Goal: Task Accomplishment & Management: Manage account settings

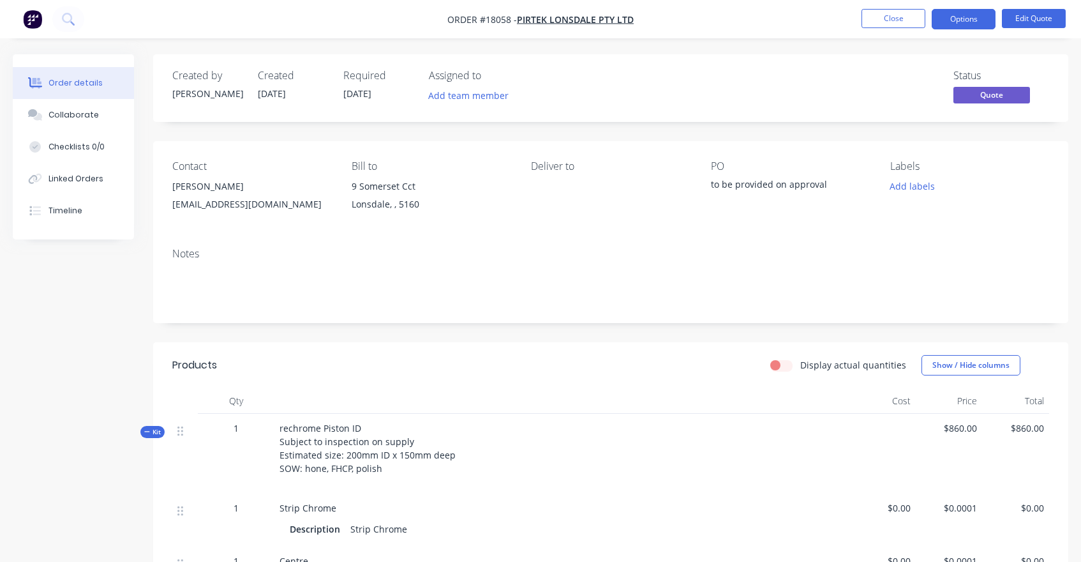
click at [30, 17] on img "button" at bounding box center [32, 19] width 19 height 19
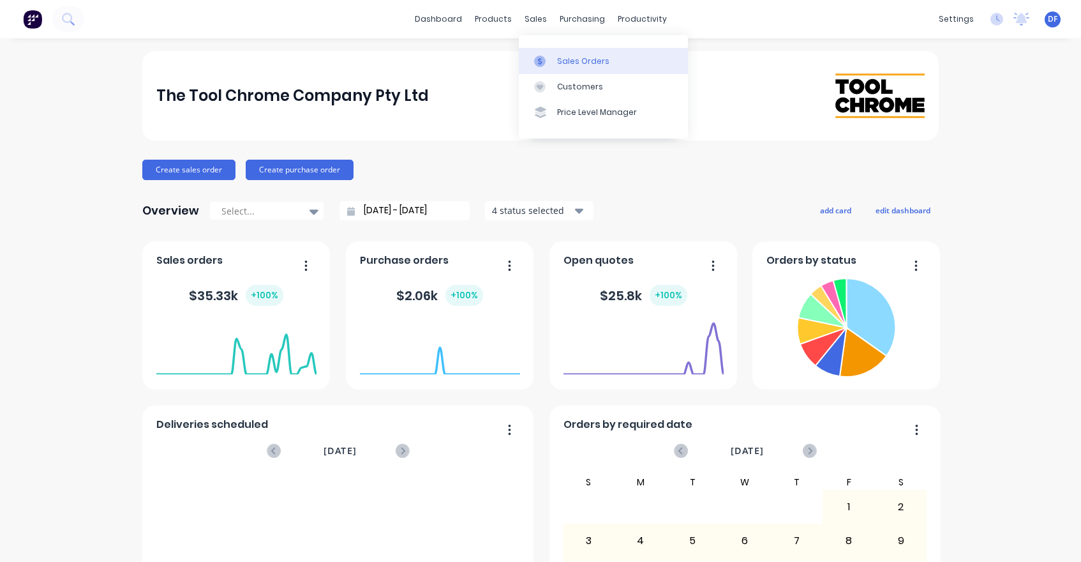
click at [569, 57] on div "Sales Orders" at bounding box center [583, 61] width 52 height 11
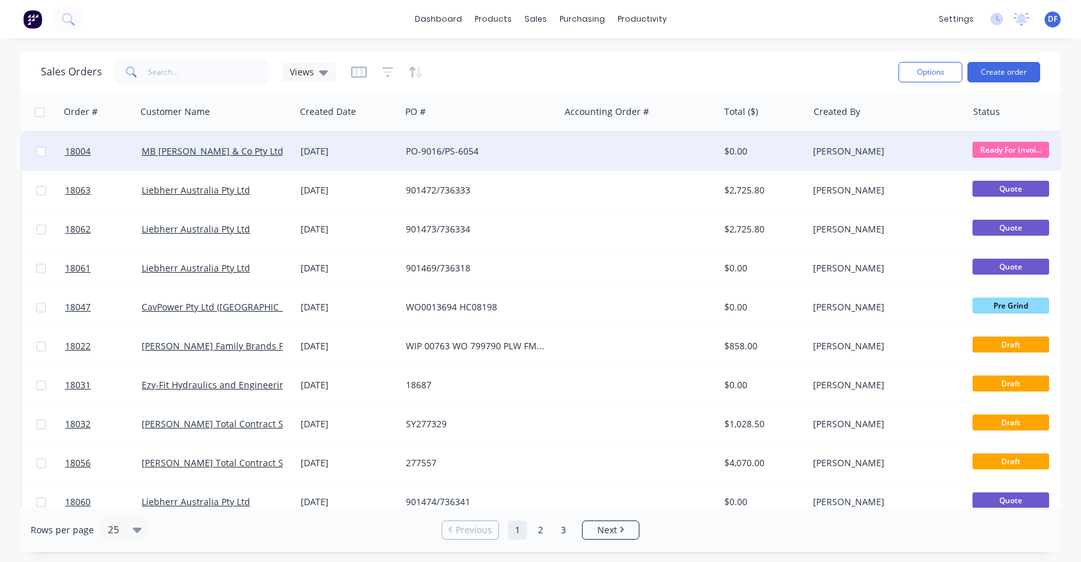
click at [443, 151] on div "PO-9016/PS-6054" at bounding box center [477, 151] width 142 height 13
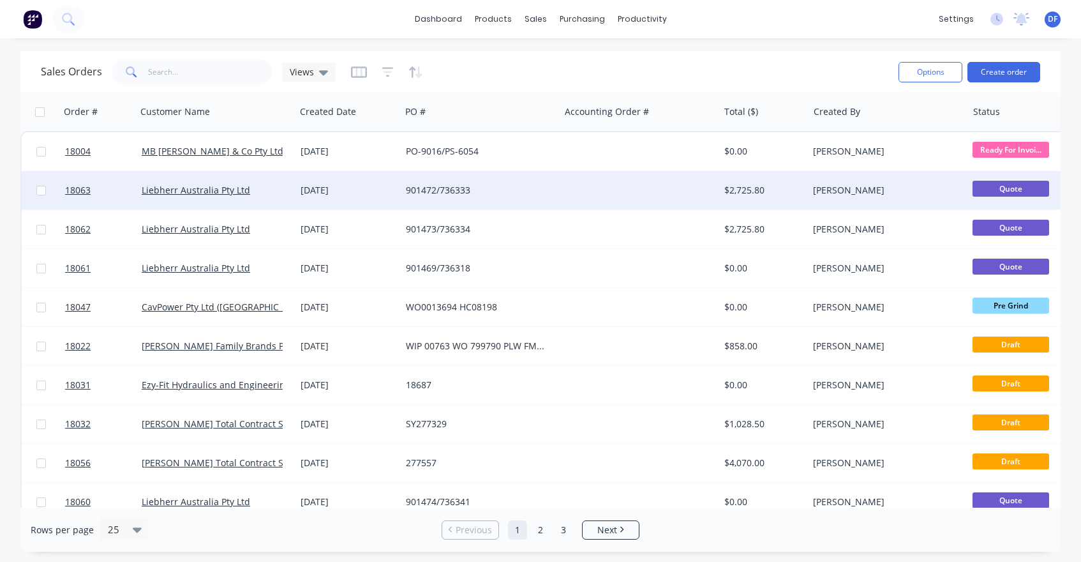
click at [454, 187] on div "901472/736333" at bounding box center [477, 190] width 142 height 13
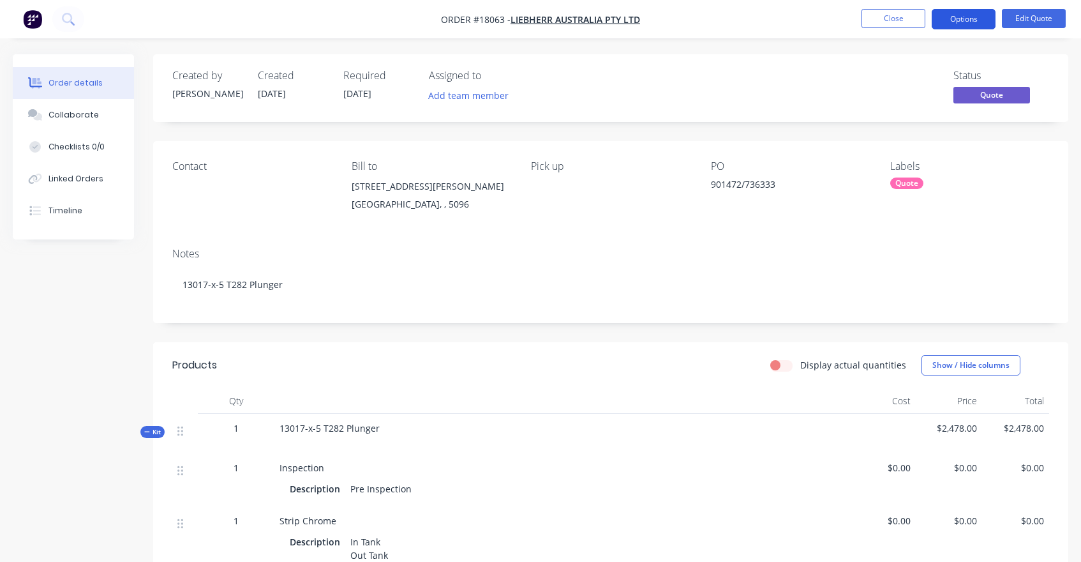
click at [969, 14] on button "Options" at bounding box center [964, 19] width 64 height 20
click at [771, 95] on div "Status Quote" at bounding box center [802, 88] width 493 height 37
click at [968, 19] on button "Options" at bounding box center [964, 19] width 64 height 20
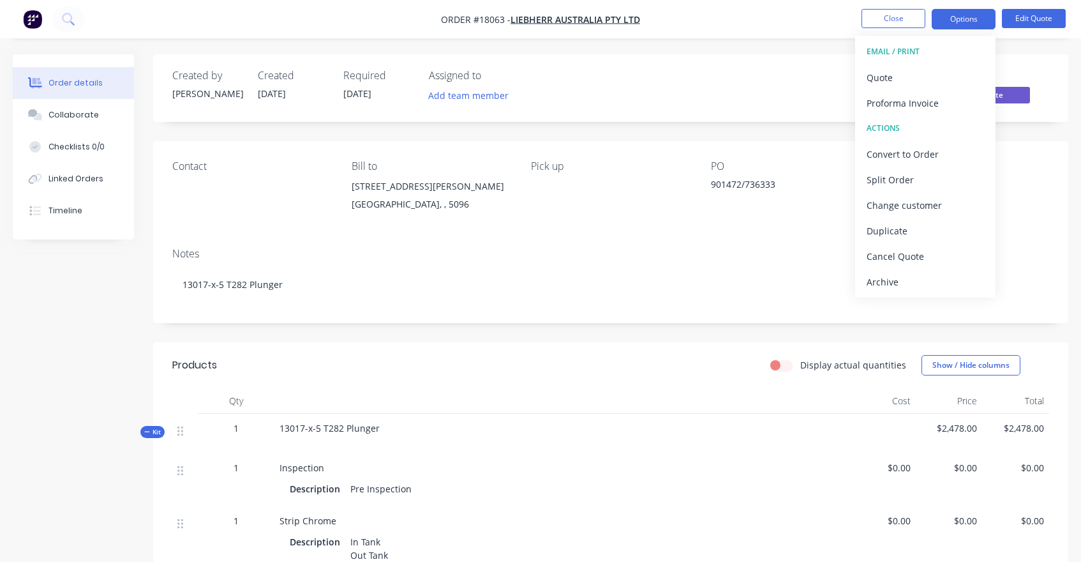
click at [793, 82] on div "Status Quote" at bounding box center [802, 88] width 493 height 37
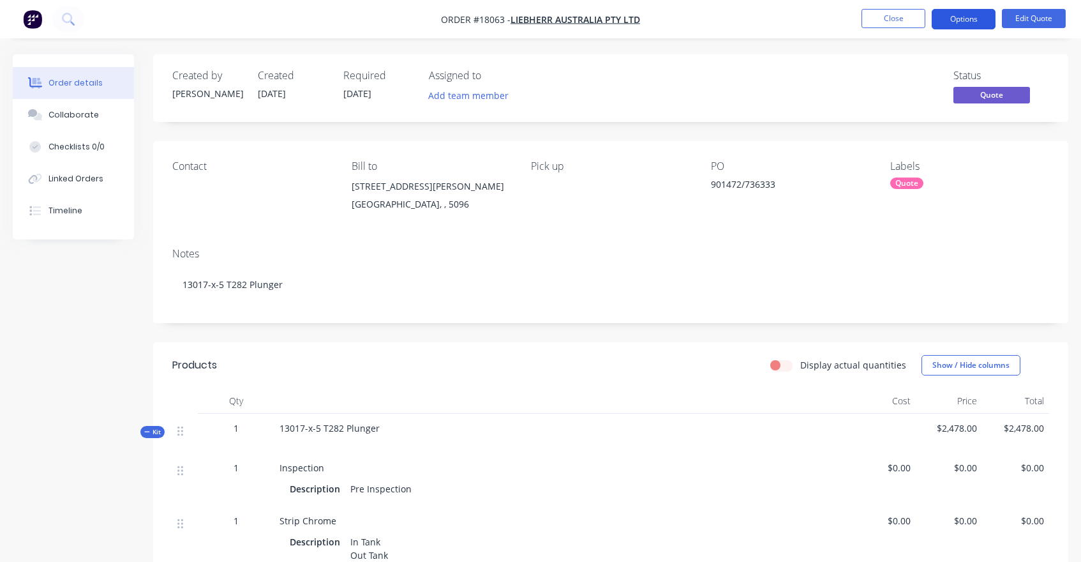
click at [973, 20] on button "Options" at bounding box center [964, 19] width 64 height 20
click at [803, 93] on div "Status Quote" at bounding box center [802, 88] width 493 height 37
click at [996, 101] on span "Quote" at bounding box center [991, 95] width 77 height 16
click at [851, 99] on div "Status Quote" at bounding box center [802, 88] width 493 height 37
click at [886, 17] on button "Close" at bounding box center [893, 18] width 64 height 19
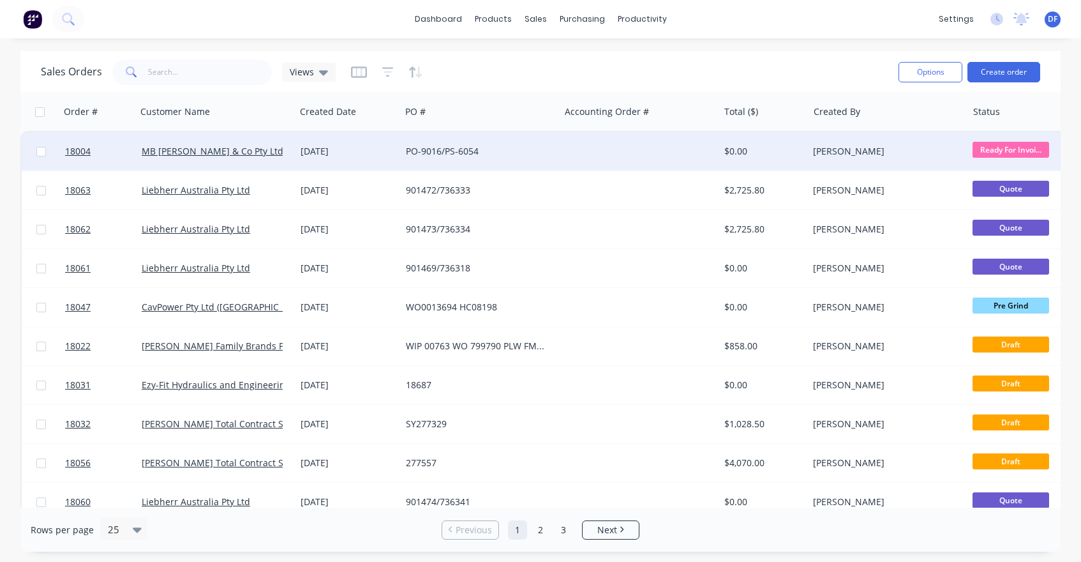
click at [636, 147] on div at bounding box center [639, 151] width 159 height 38
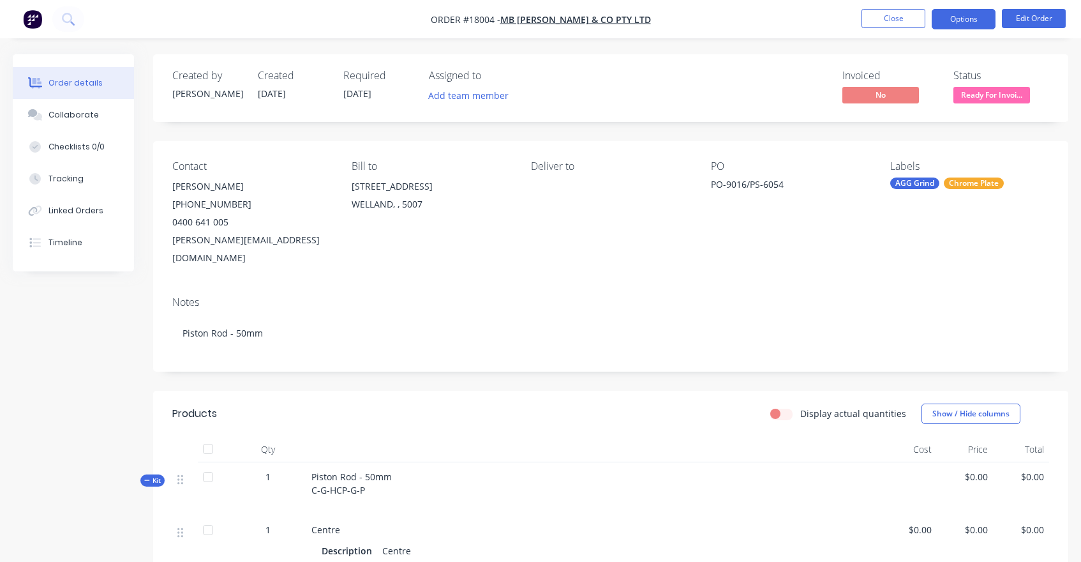
click at [951, 23] on button "Options" at bounding box center [964, 19] width 64 height 20
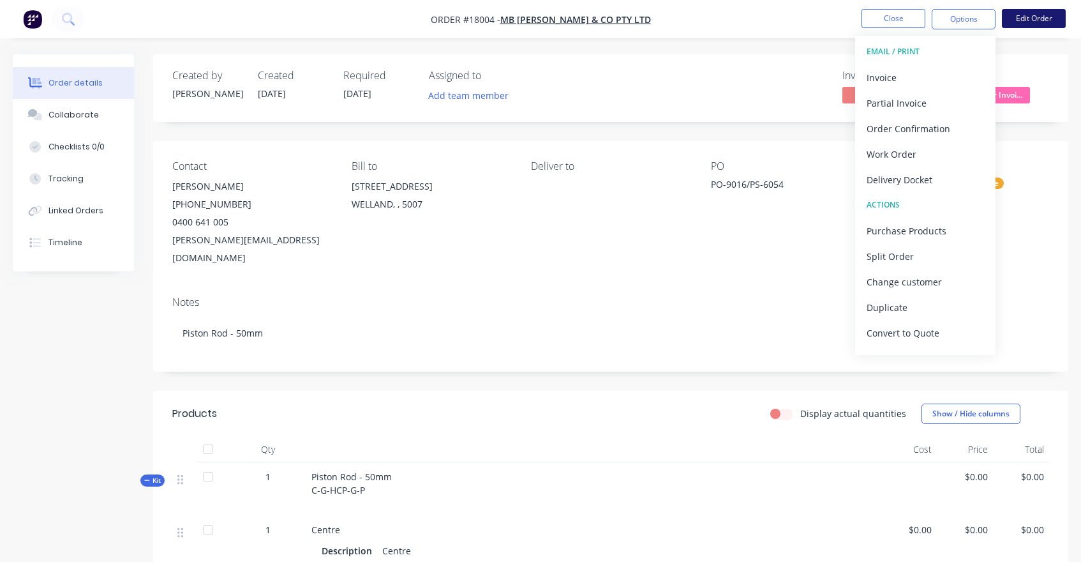
click at [1037, 14] on button "Edit Order" at bounding box center [1034, 18] width 64 height 19
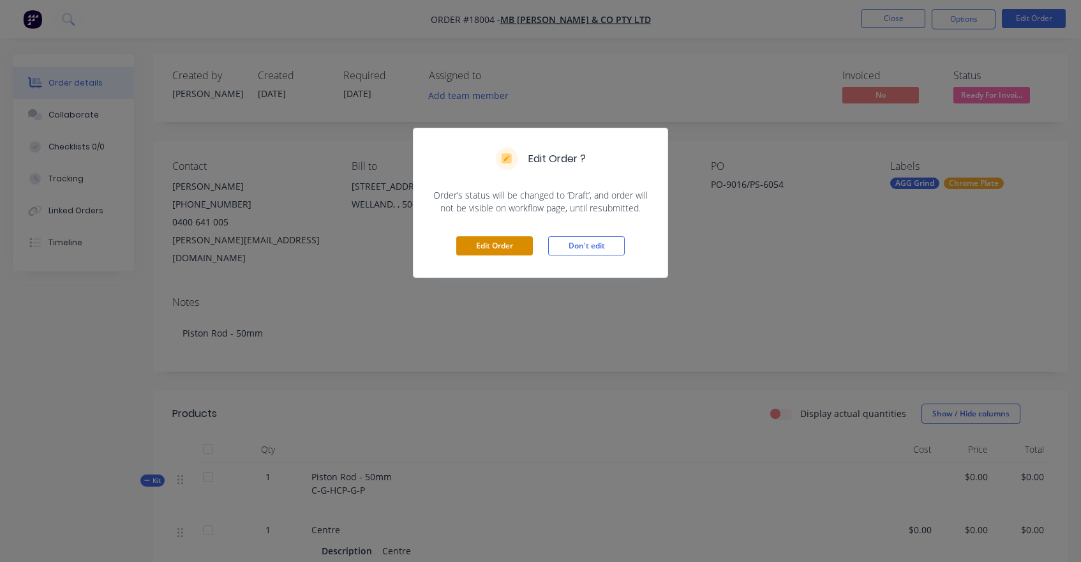
click at [482, 244] on button "Edit Order" at bounding box center [494, 245] width 77 height 19
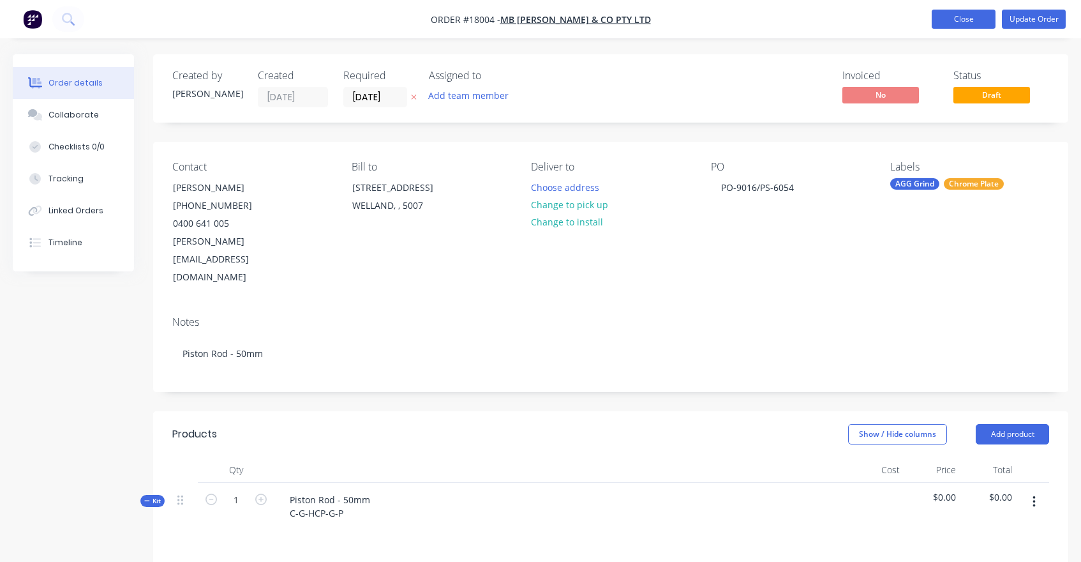
click at [951, 17] on button "Close" at bounding box center [964, 19] width 64 height 19
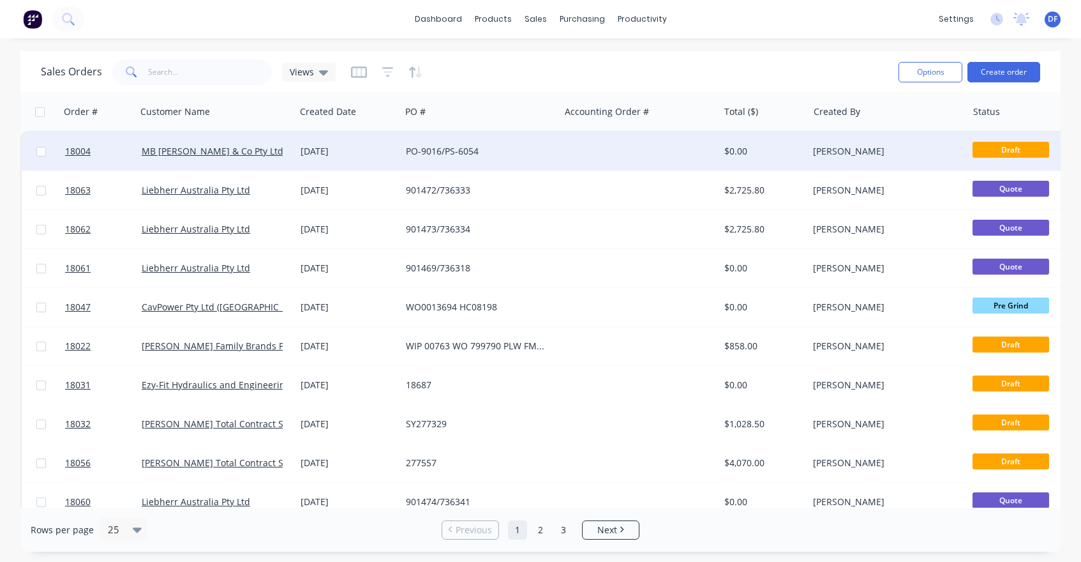
click at [436, 153] on div "PO-9016/PS-6054" at bounding box center [477, 151] width 142 height 13
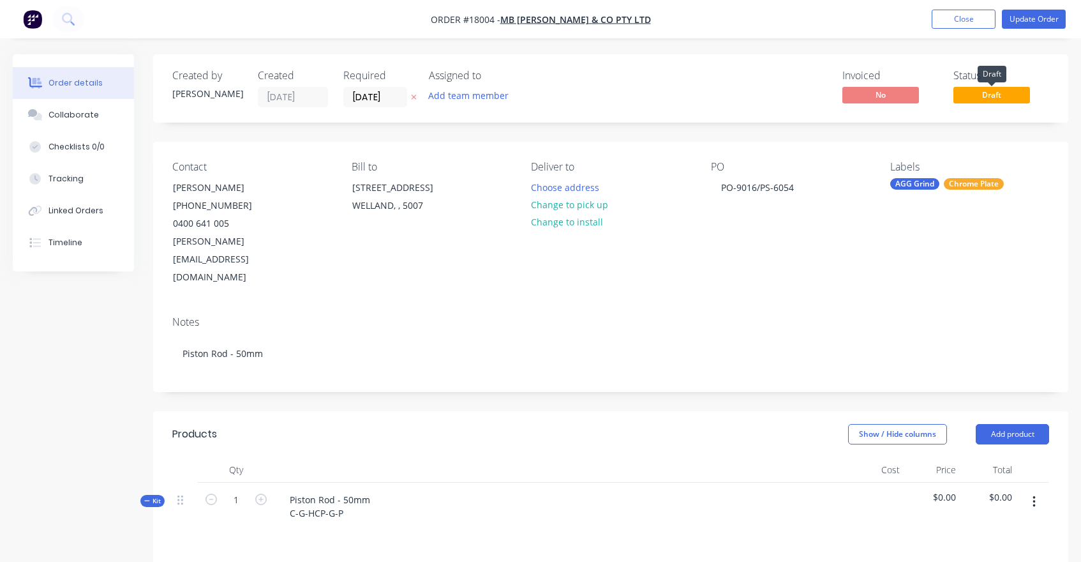
click at [984, 93] on span "Draft" at bounding box center [991, 95] width 77 height 16
click at [984, 101] on span "Draft" at bounding box center [991, 95] width 77 height 16
click at [1025, 19] on button "Update Order" at bounding box center [1034, 19] width 64 height 19
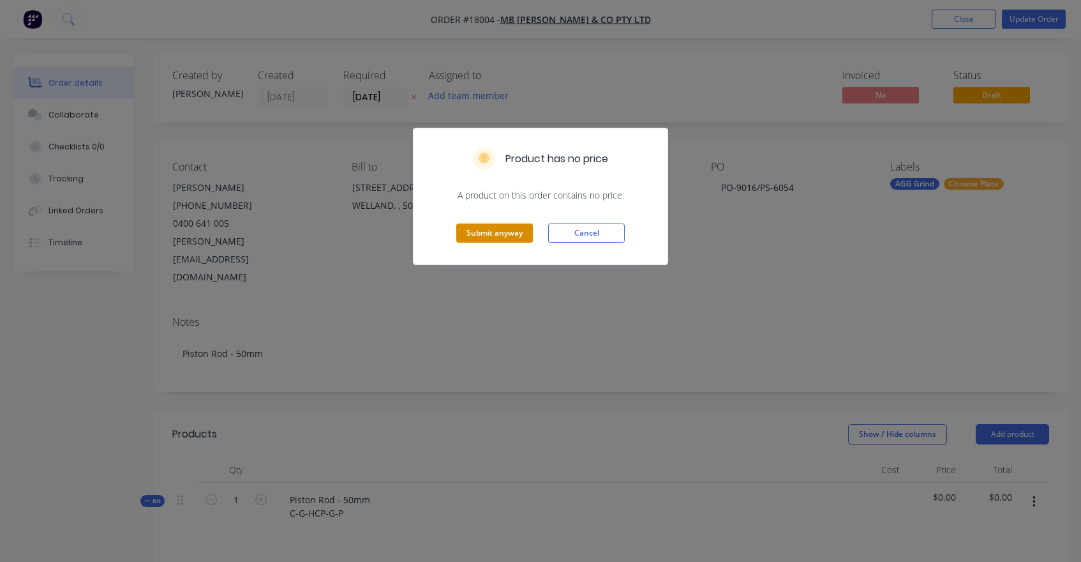
click at [488, 235] on button "Submit anyway" at bounding box center [494, 232] width 77 height 19
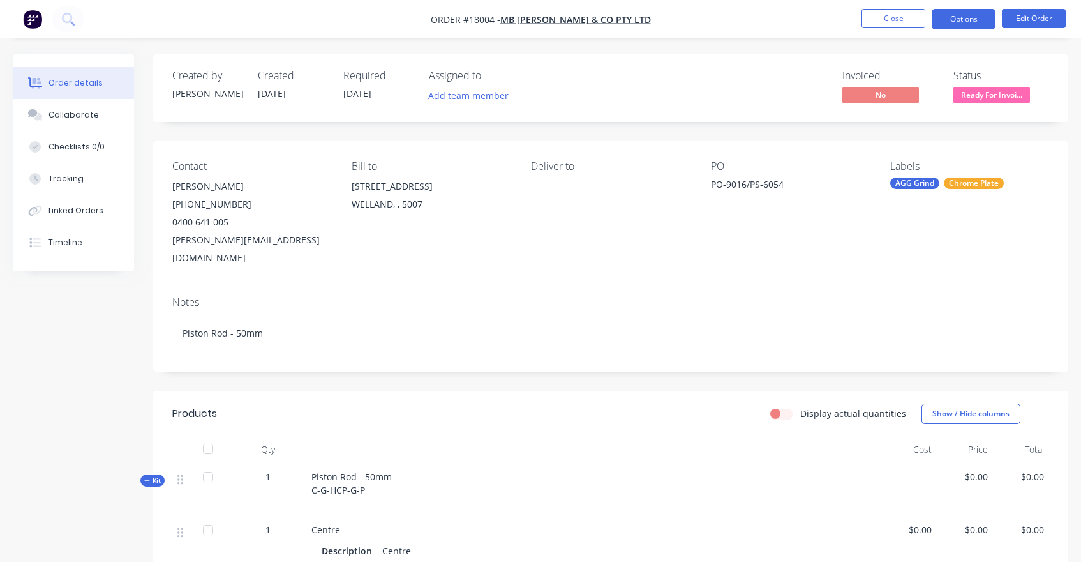
click at [962, 19] on button "Options" at bounding box center [964, 19] width 64 height 20
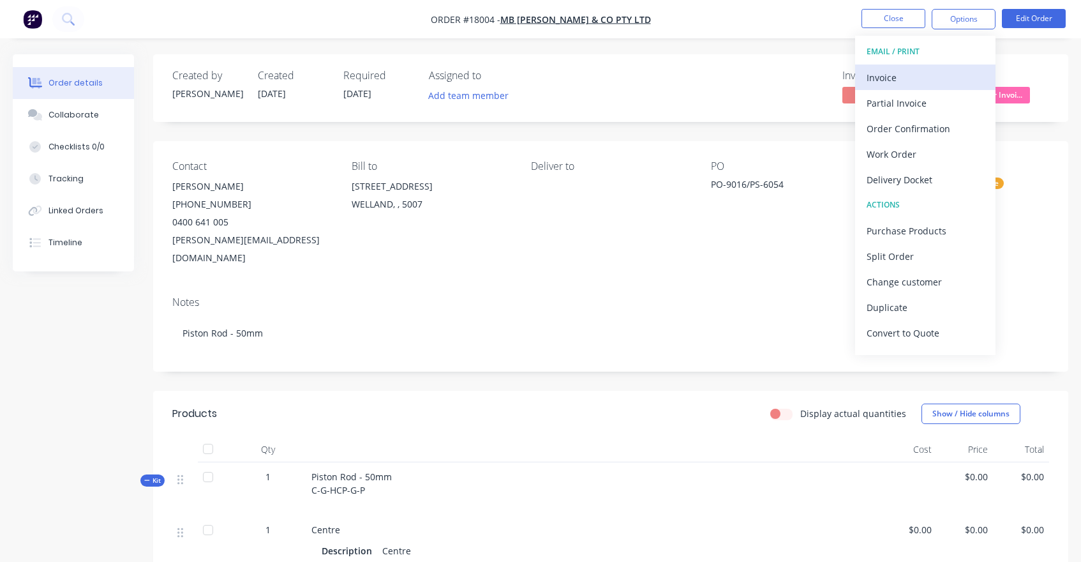
click at [900, 73] on div "Invoice" at bounding box center [925, 77] width 117 height 19
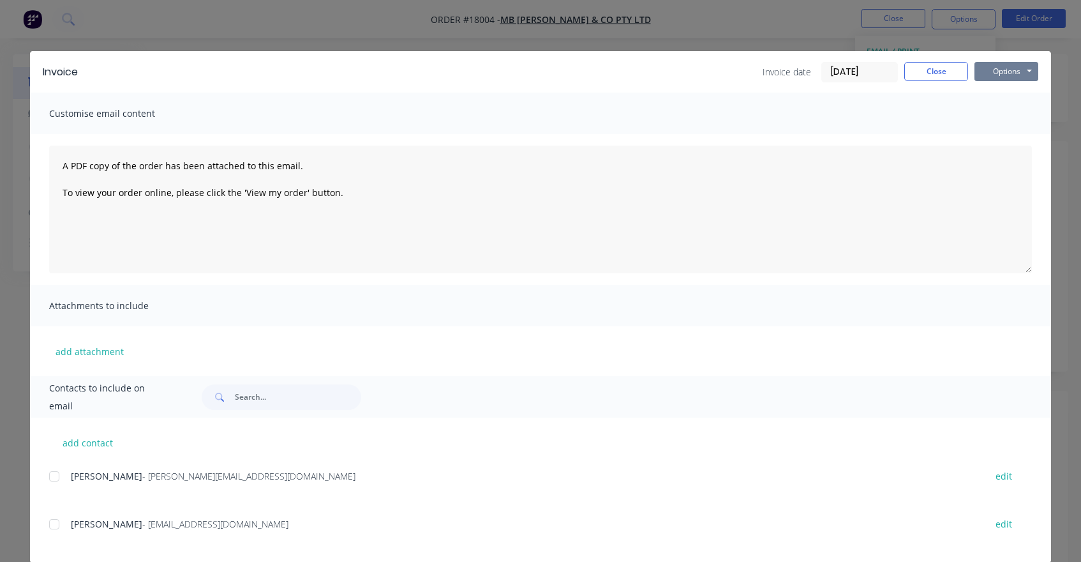
click at [1007, 70] on button "Options" at bounding box center [1006, 71] width 64 height 19
click at [941, 70] on button "Close" at bounding box center [936, 71] width 64 height 19
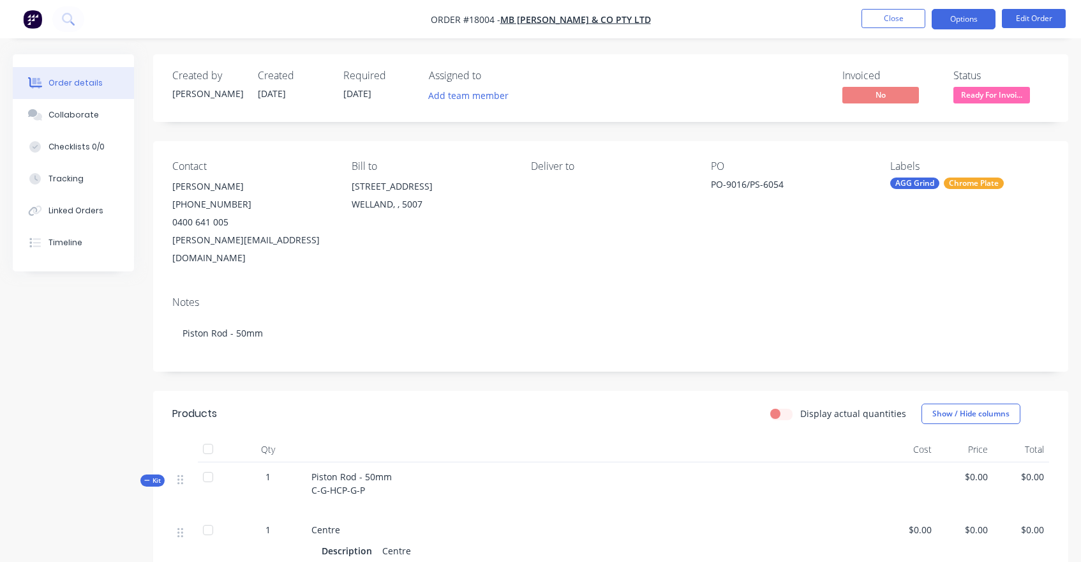
click at [961, 22] on button "Options" at bounding box center [964, 19] width 64 height 20
click at [798, 78] on div "Invoiced No Status Ready For Invoi..." at bounding box center [802, 88] width 493 height 37
click at [1040, 19] on button "Edit Order" at bounding box center [1034, 18] width 64 height 19
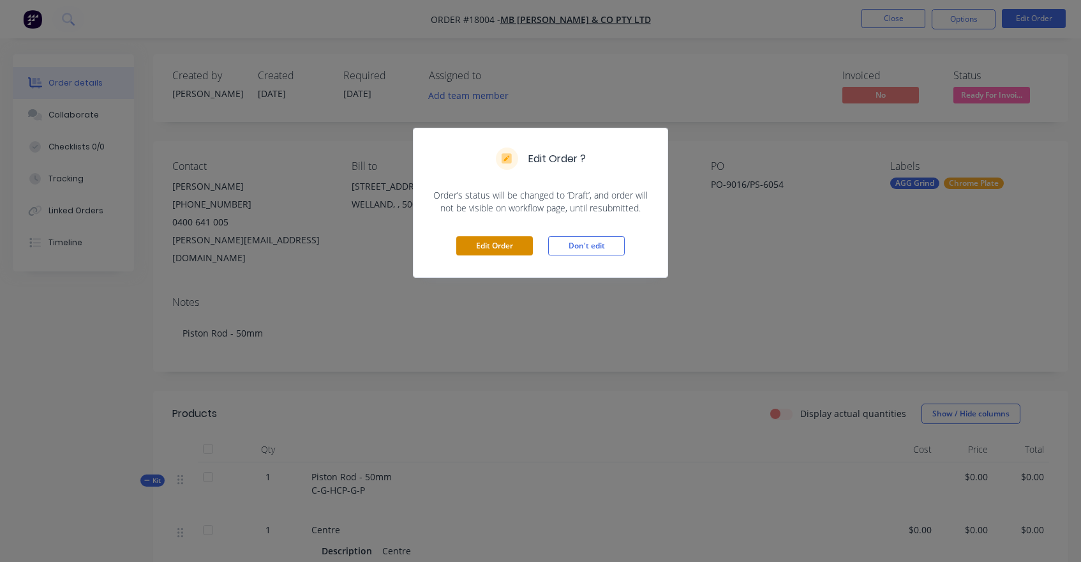
click at [487, 242] on button "Edit Order" at bounding box center [494, 245] width 77 height 19
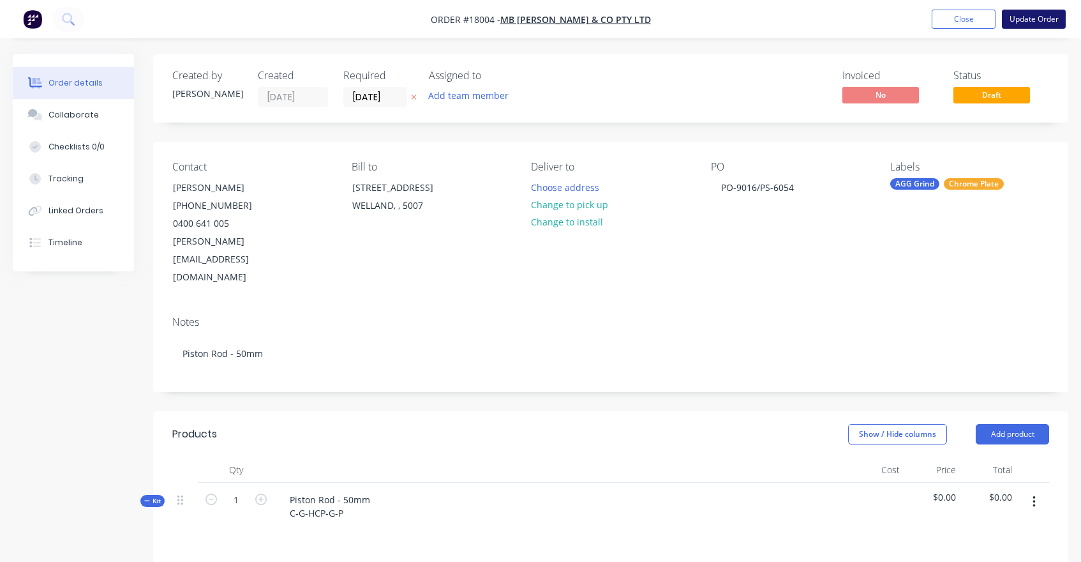
click at [1027, 17] on button "Update Order" at bounding box center [1034, 19] width 64 height 19
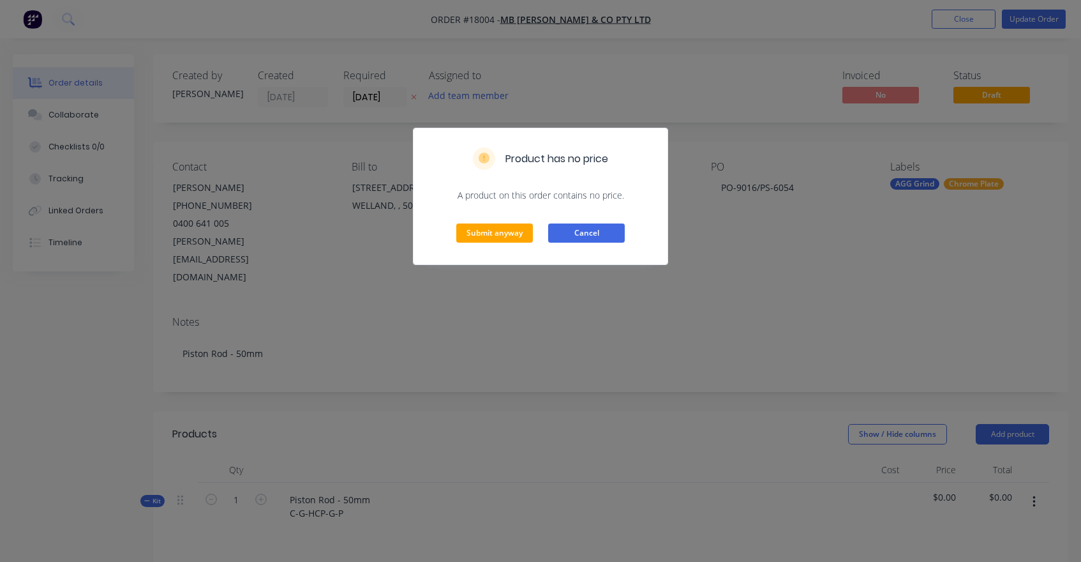
click at [595, 237] on button "Cancel" at bounding box center [586, 232] width 77 height 19
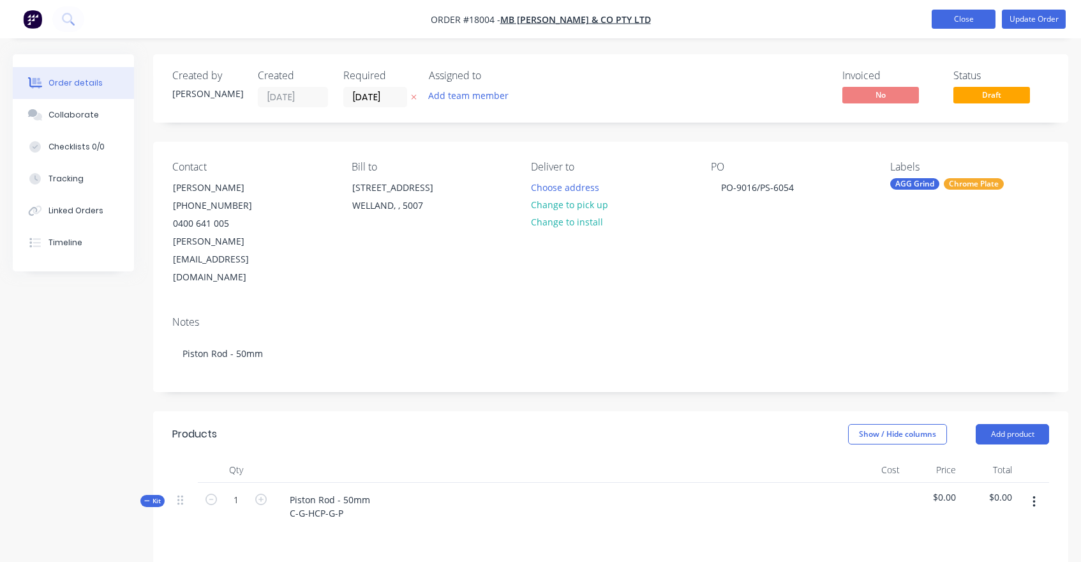
click at [958, 25] on button "Close" at bounding box center [964, 19] width 64 height 19
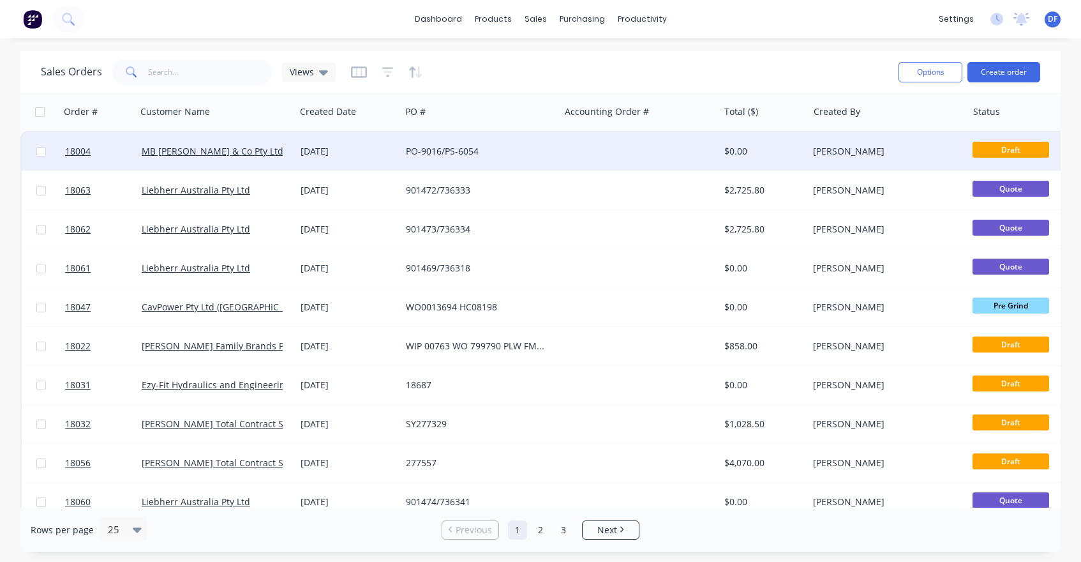
click at [461, 150] on div "PO-9016/PS-6054" at bounding box center [477, 151] width 142 height 13
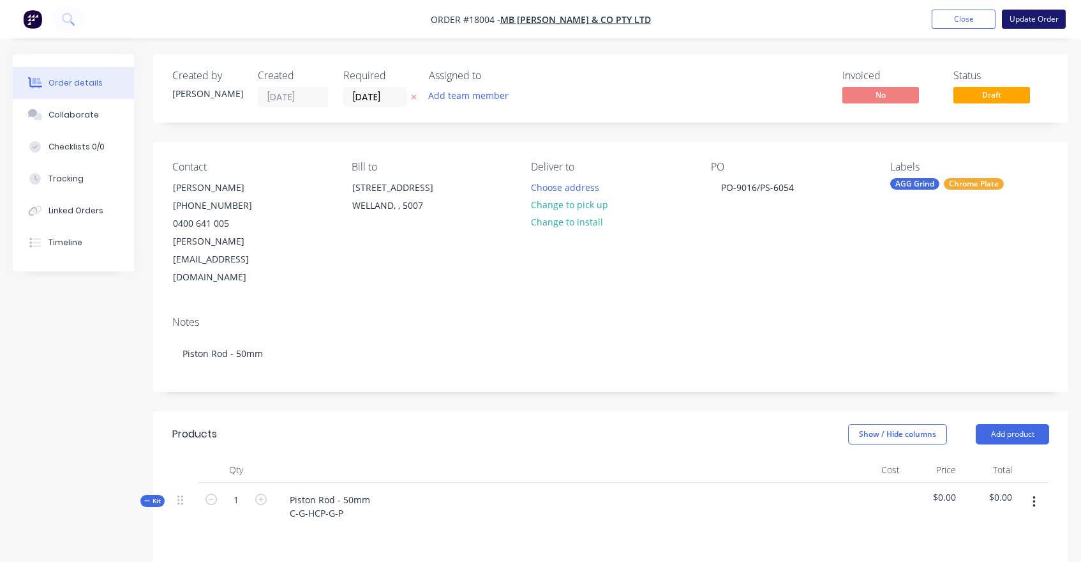
click at [1029, 17] on button "Update Order" at bounding box center [1034, 19] width 64 height 19
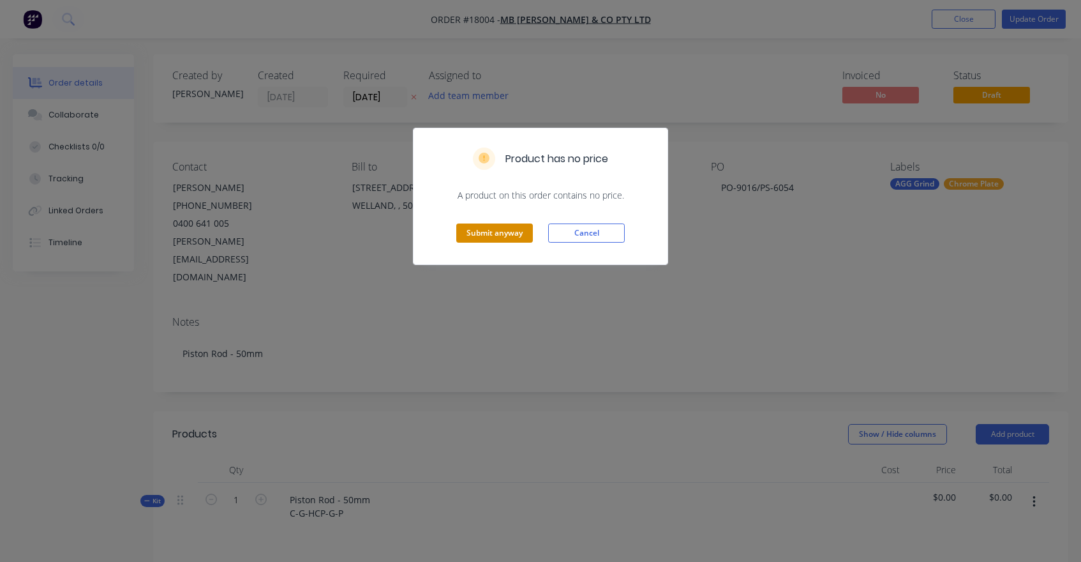
click at [483, 232] on button "Submit anyway" at bounding box center [494, 232] width 77 height 19
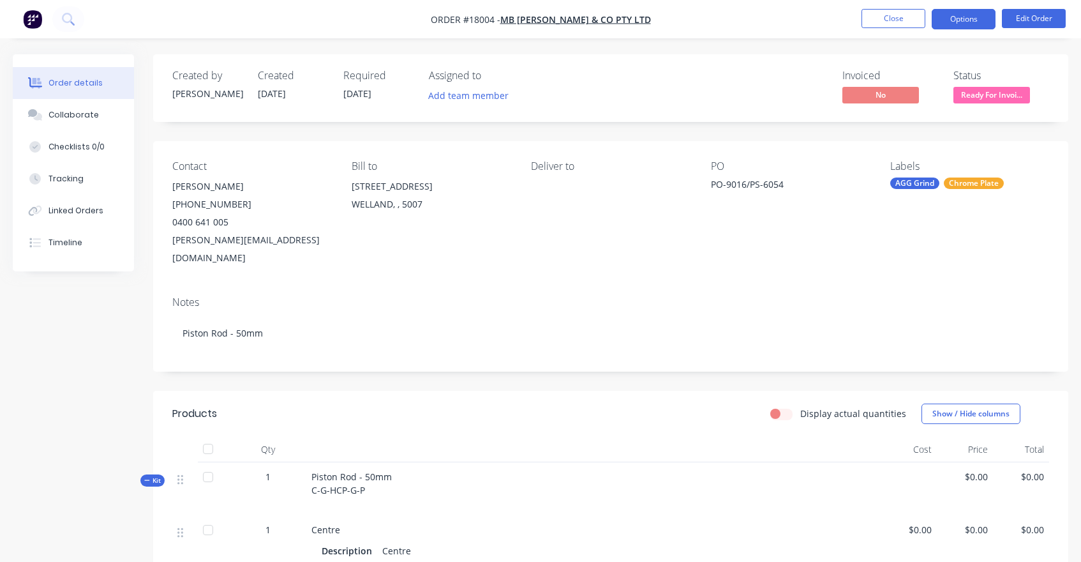
click at [969, 20] on button "Options" at bounding box center [964, 19] width 64 height 20
click at [741, 59] on div "Created by [PERSON_NAME] Created [DATE] Required [DATE] Assigned to Add team me…" at bounding box center [610, 88] width 915 height 68
click at [1043, 19] on button "Edit Order" at bounding box center [1034, 18] width 64 height 19
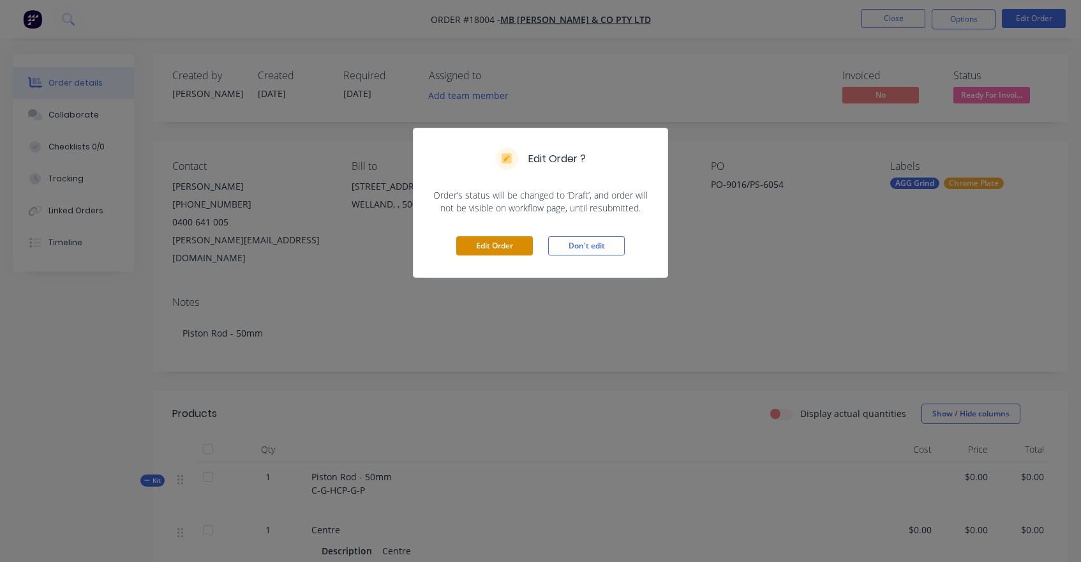
click at [505, 250] on button "Edit Order" at bounding box center [494, 245] width 77 height 19
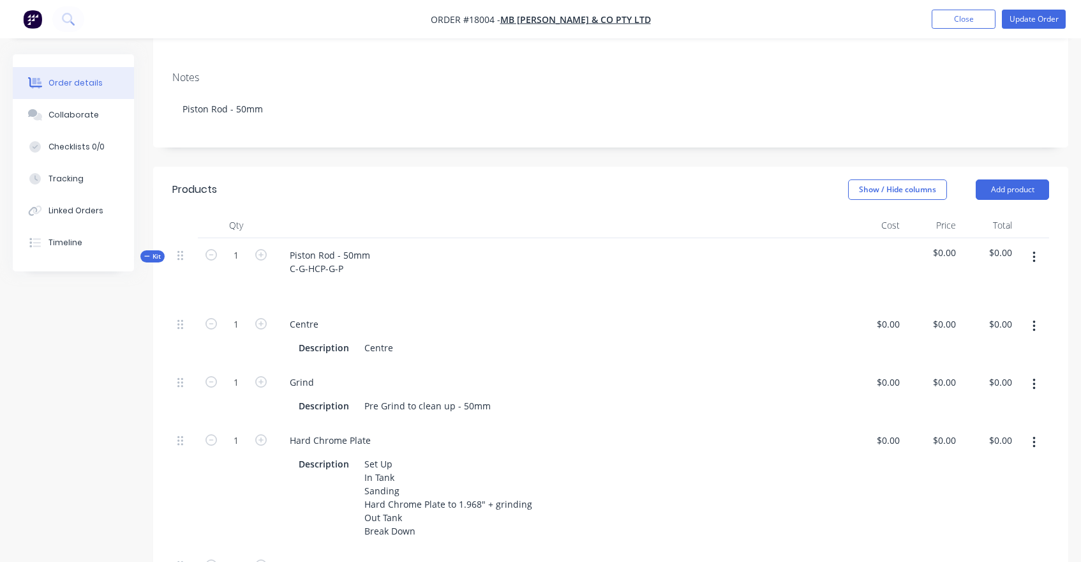
scroll to position [265, 0]
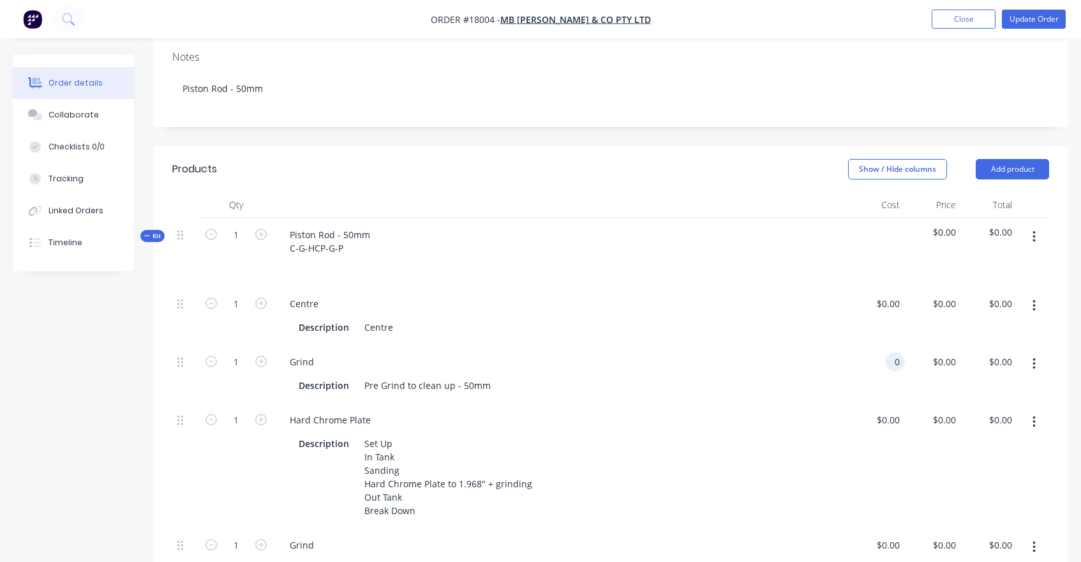
click at [891, 352] on input "0" at bounding box center [897, 361] width 15 height 19
type input "$180.00"
click at [917, 345] on div "$180.00 $180.00" at bounding box center [933, 374] width 56 height 58
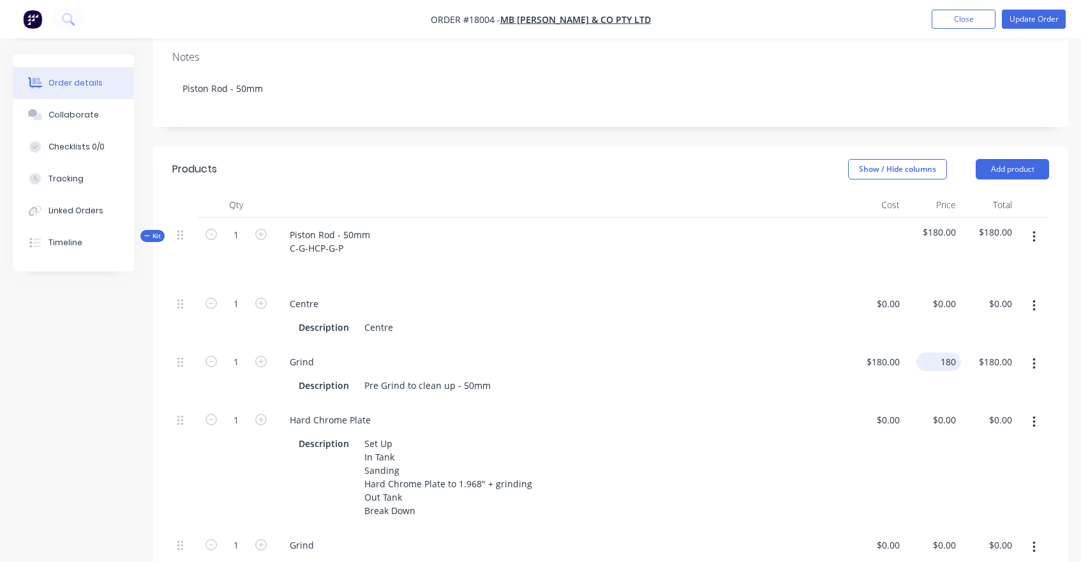
click at [943, 352] on input "180" at bounding box center [941, 361] width 40 height 19
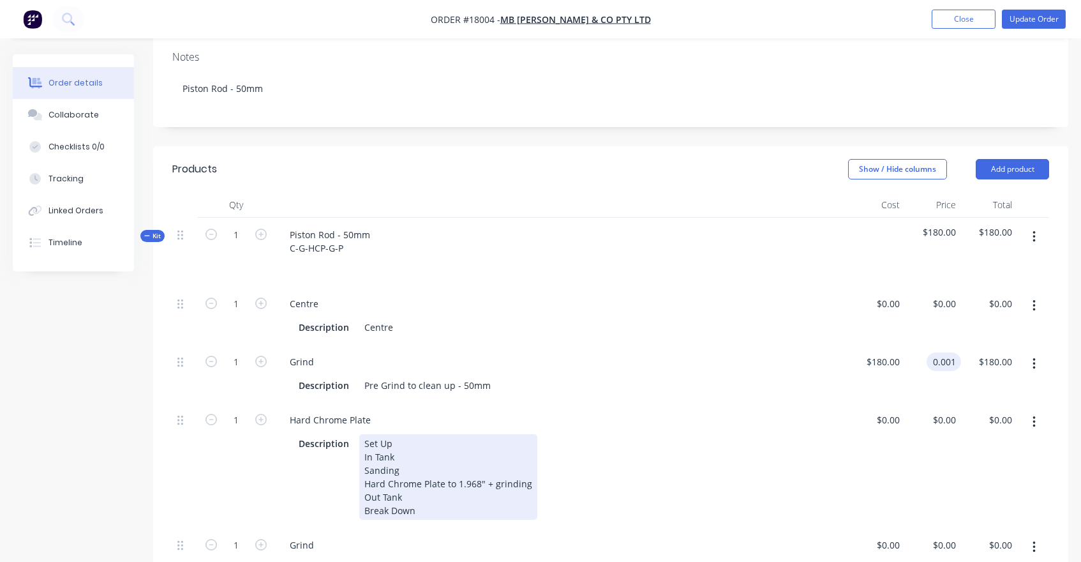
type input "$0.001"
type input "$0.00"
click at [762, 434] on div "Description Set Up In Tank Sanding Hard Chrome Plate to 1.968" + grinding Out T…" at bounding box center [559, 477] width 531 height 86
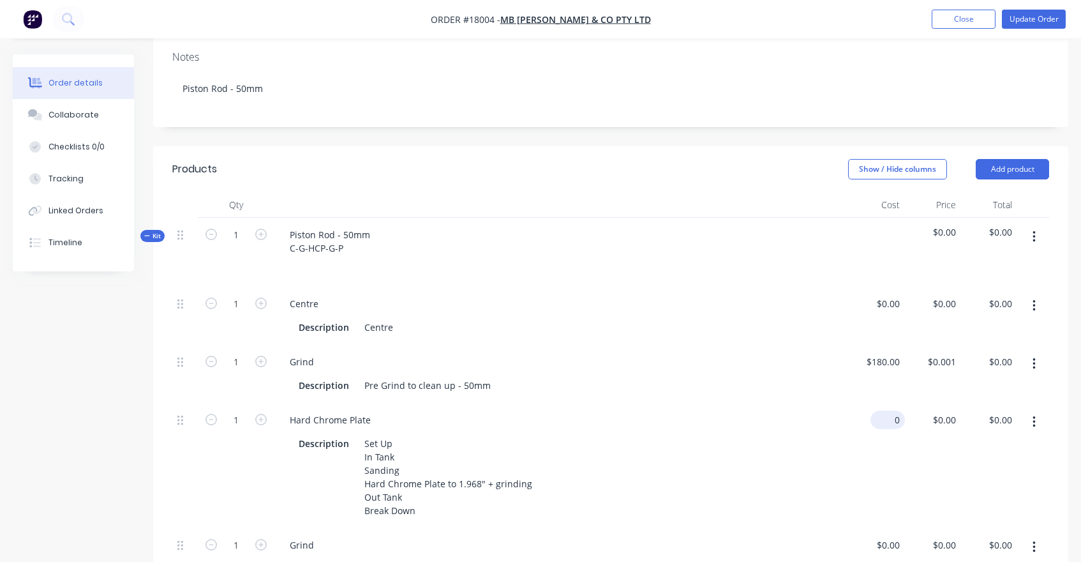
click at [878, 403] on div "0 $0.00" at bounding box center [877, 465] width 56 height 125
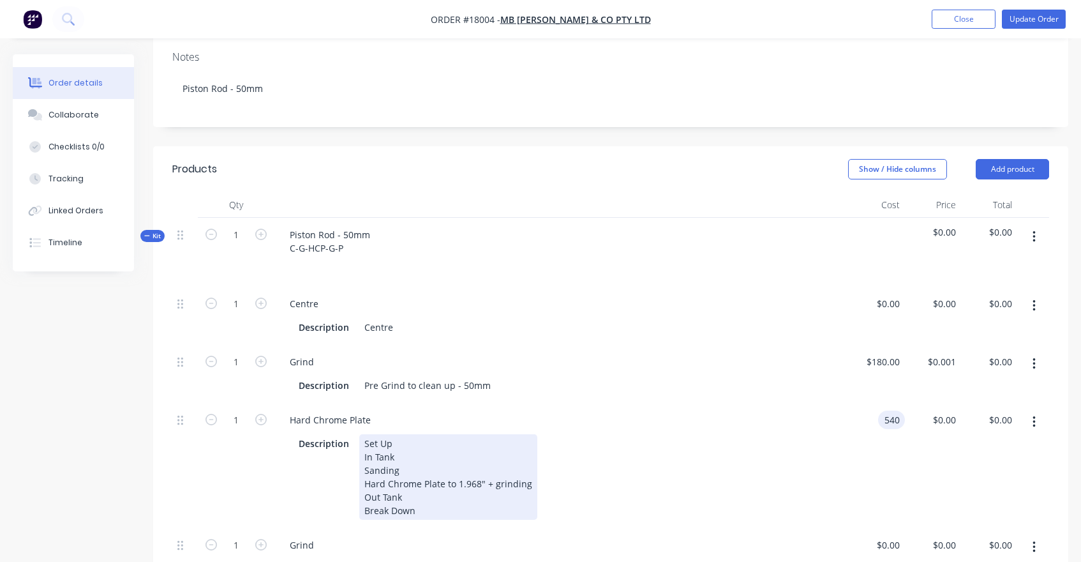
type input "$540.00"
click at [835, 431] on div "Description Set Up In Tank Sanding Hard Chrome Plate to 1.968" + grinding Out T…" at bounding box center [561, 475] width 564 height 88
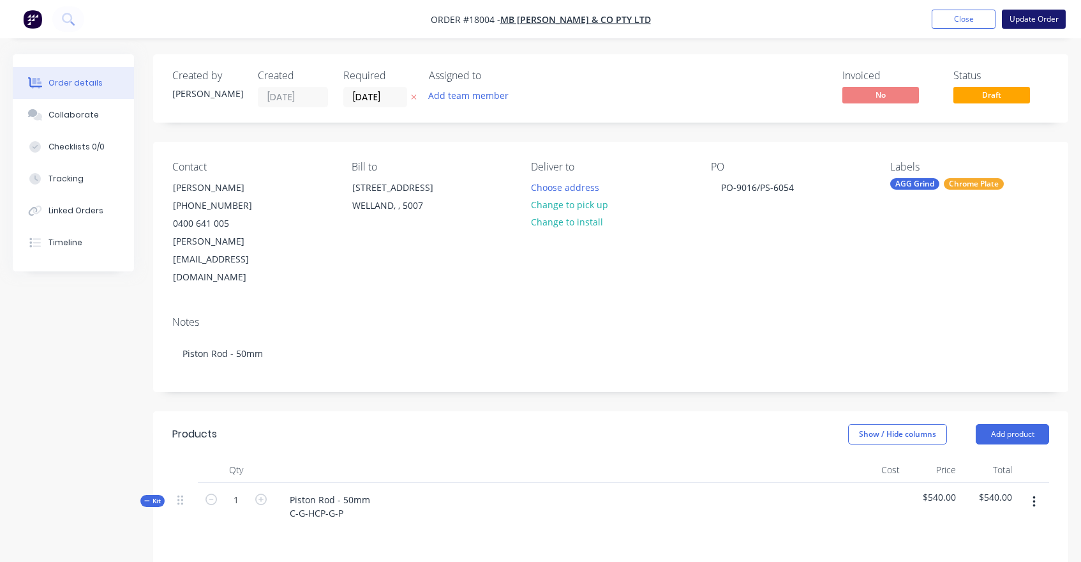
scroll to position [0, 0]
click at [1043, 15] on button "Update Order" at bounding box center [1034, 19] width 64 height 19
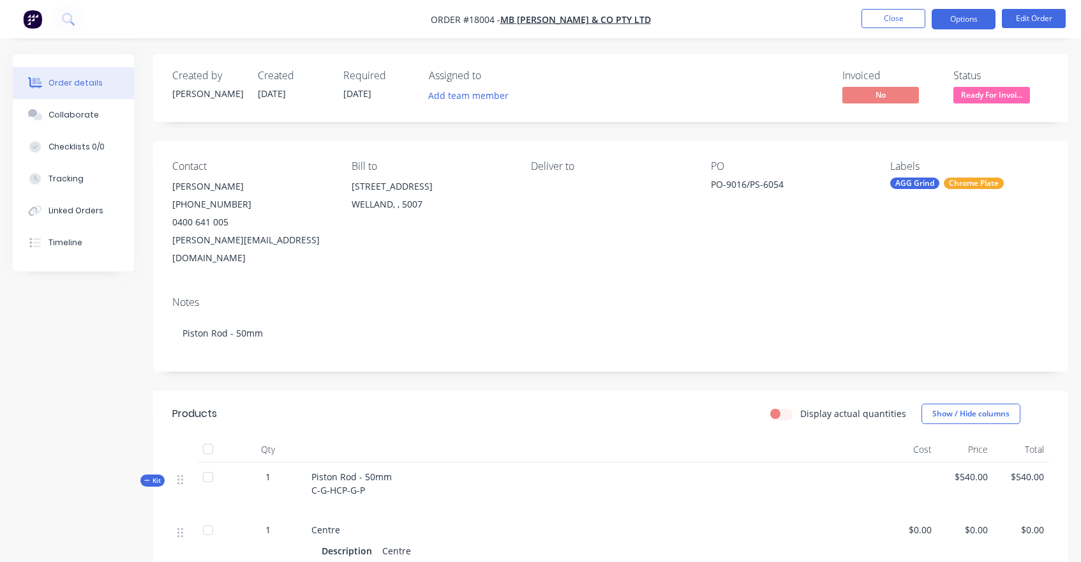
click at [958, 26] on button "Options" at bounding box center [964, 19] width 64 height 20
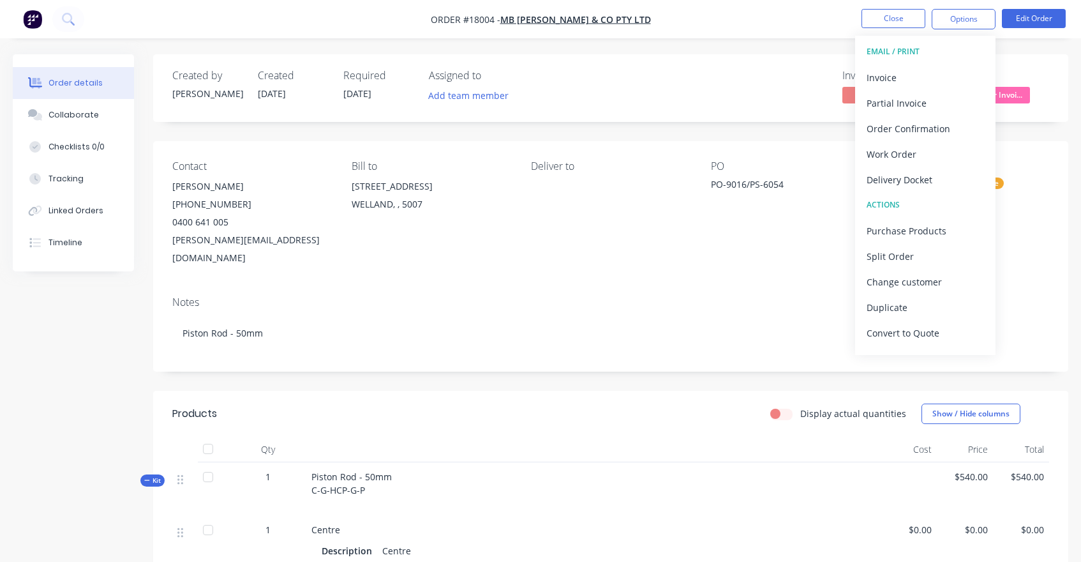
click at [758, 117] on div "Created by [PERSON_NAME] Created [DATE] Required [DATE] Assigned to Add team me…" at bounding box center [610, 88] width 915 height 68
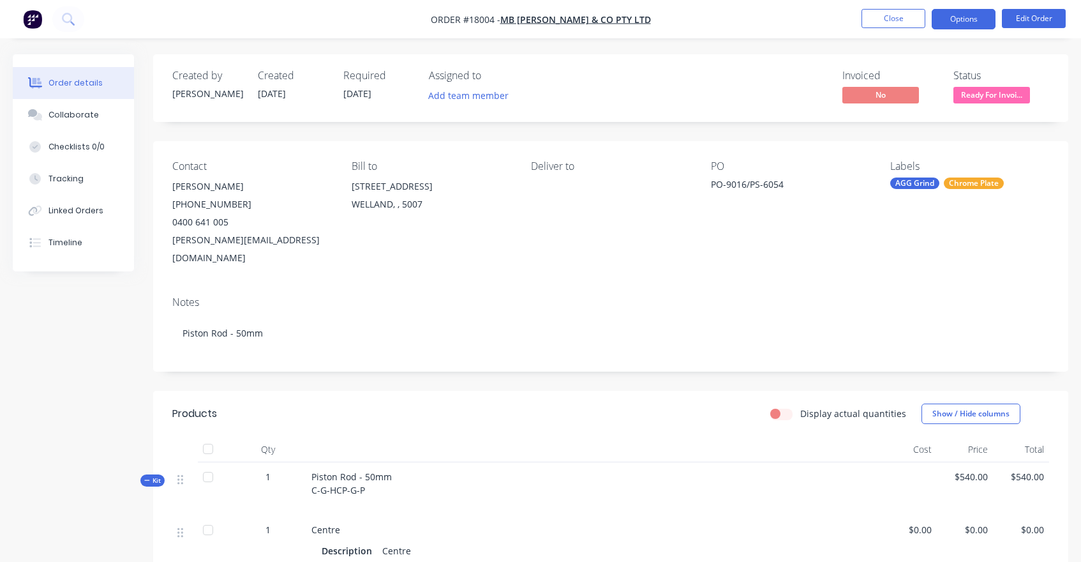
click at [946, 20] on button "Options" at bounding box center [964, 19] width 64 height 20
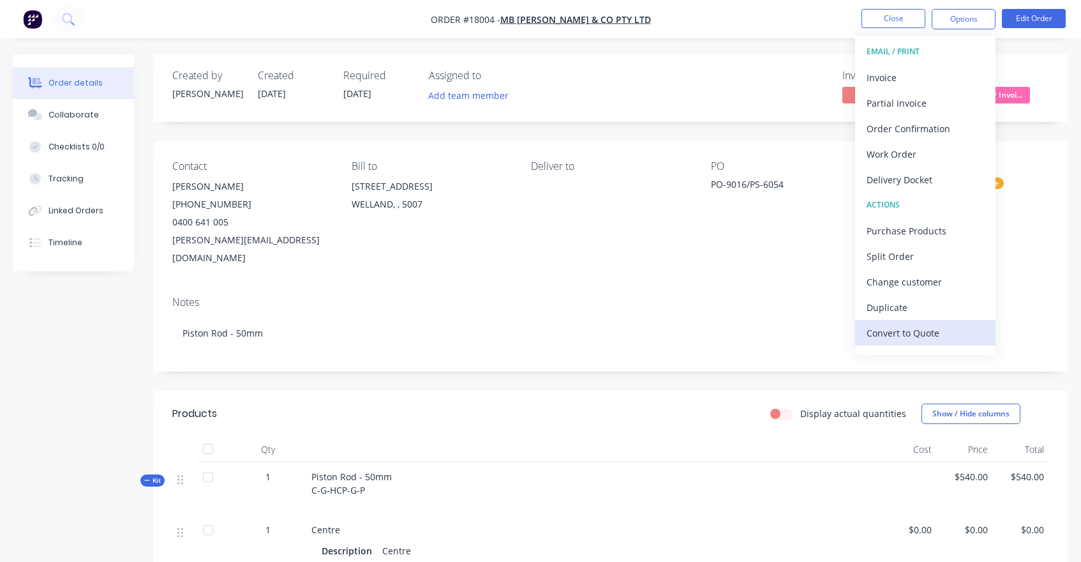
click at [912, 332] on div "Convert to Quote" at bounding box center [925, 333] width 117 height 19
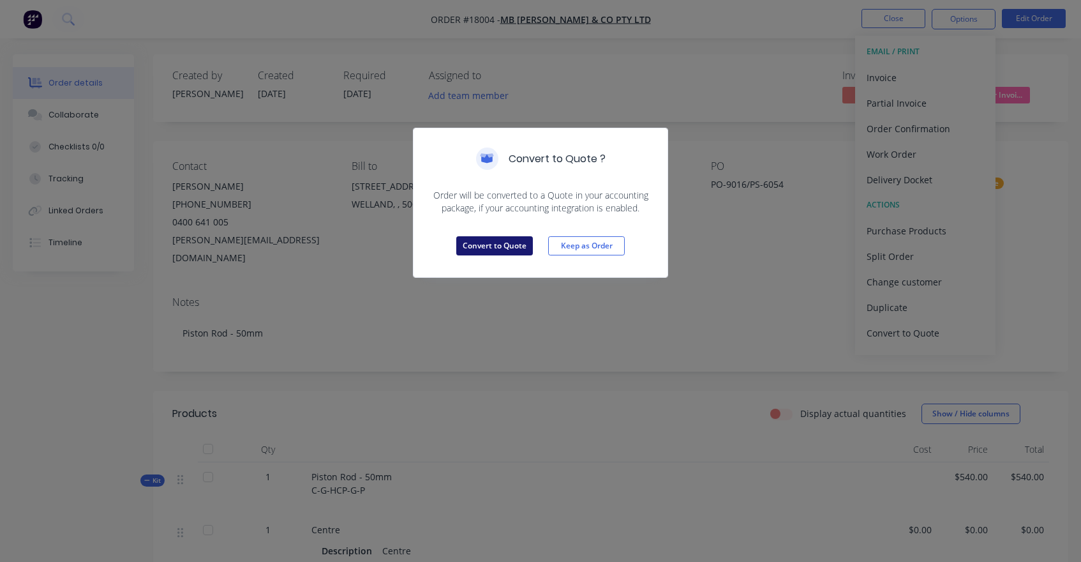
click at [489, 248] on button "Convert to Quote" at bounding box center [494, 245] width 77 height 19
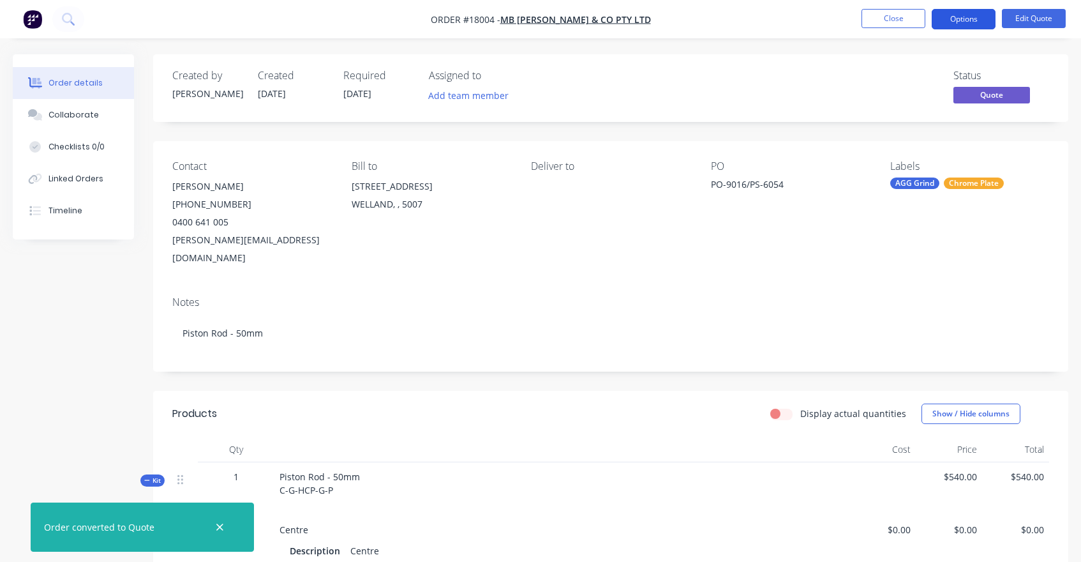
click at [962, 10] on button "Options" at bounding box center [964, 19] width 64 height 20
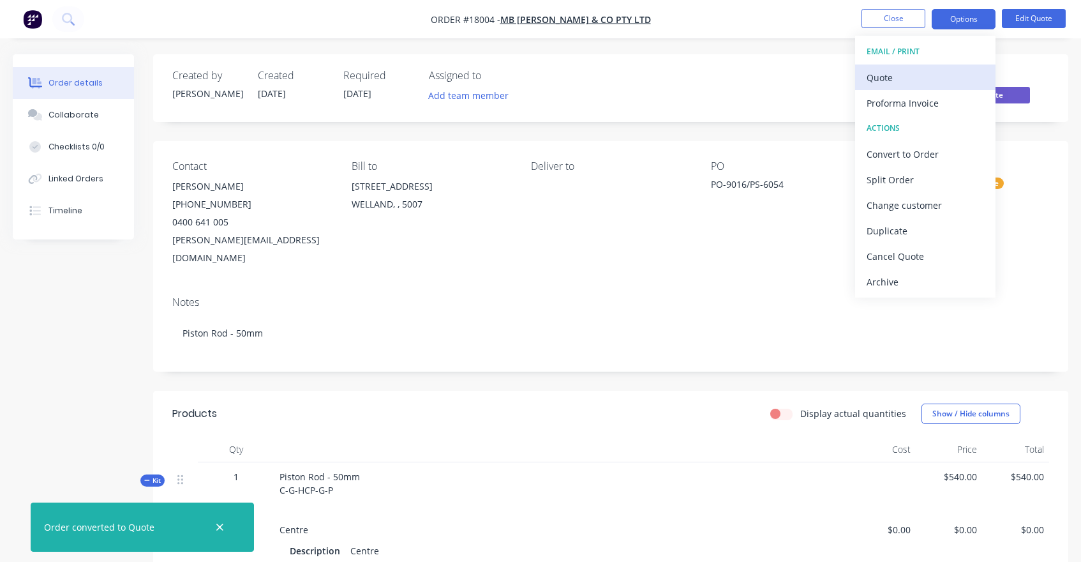
click at [926, 84] on div "Quote" at bounding box center [925, 77] width 117 height 19
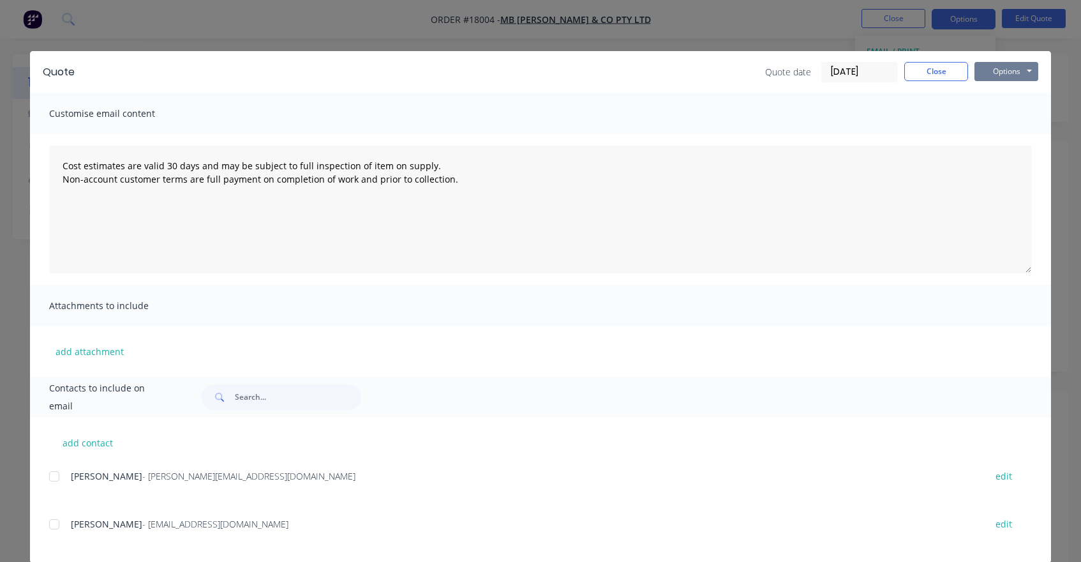
click at [1017, 74] on button "Options" at bounding box center [1006, 71] width 64 height 19
click at [1003, 95] on button "Preview" at bounding box center [1015, 94] width 82 height 21
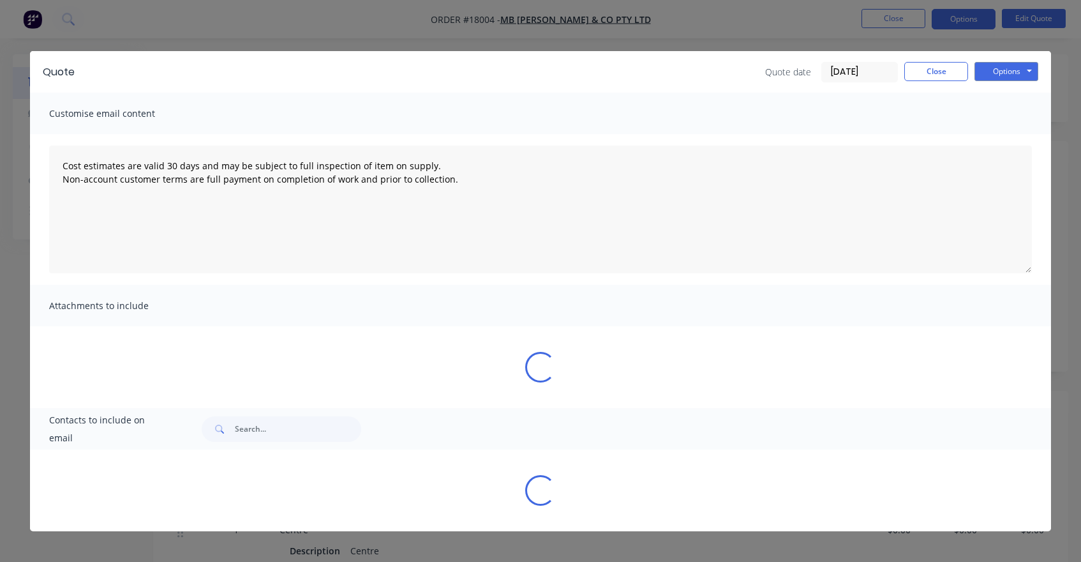
type textarea "Cost estimates are valid 30 days and may be subject to full inspection of item …"
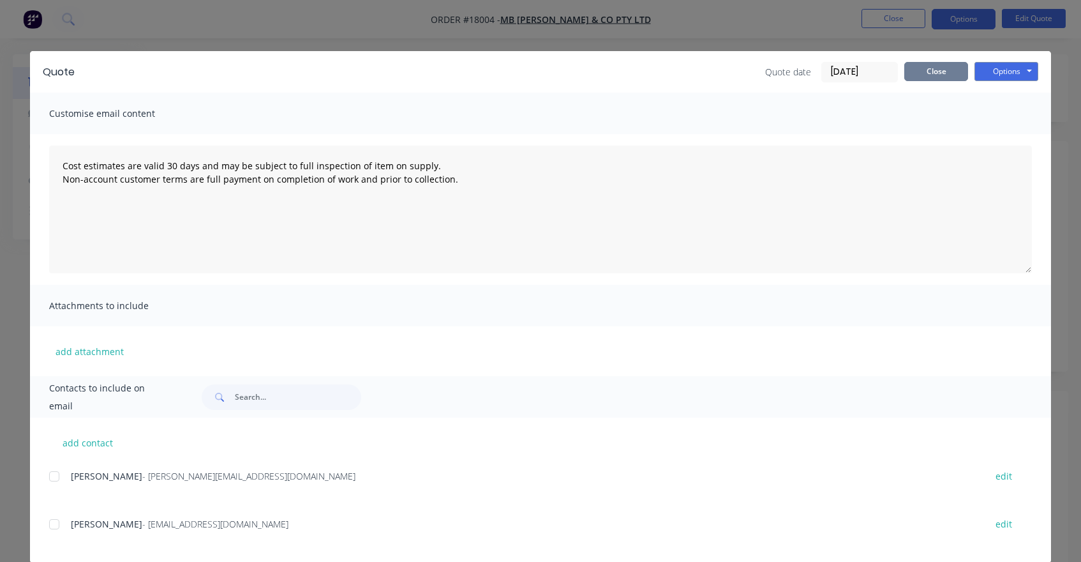
click at [943, 74] on button "Close" at bounding box center [936, 71] width 64 height 19
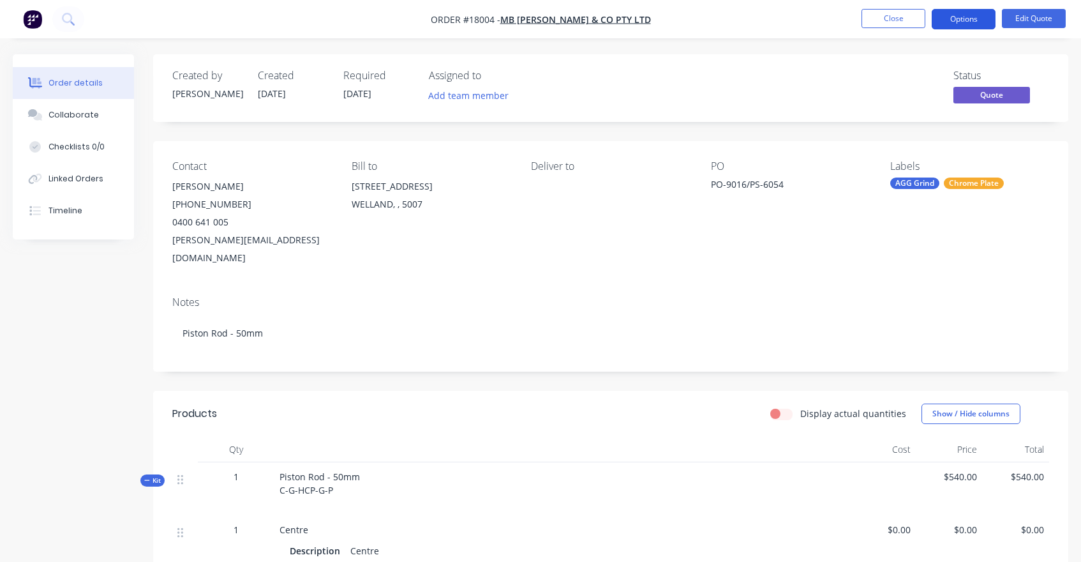
click at [956, 17] on button "Options" at bounding box center [964, 19] width 64 height 20
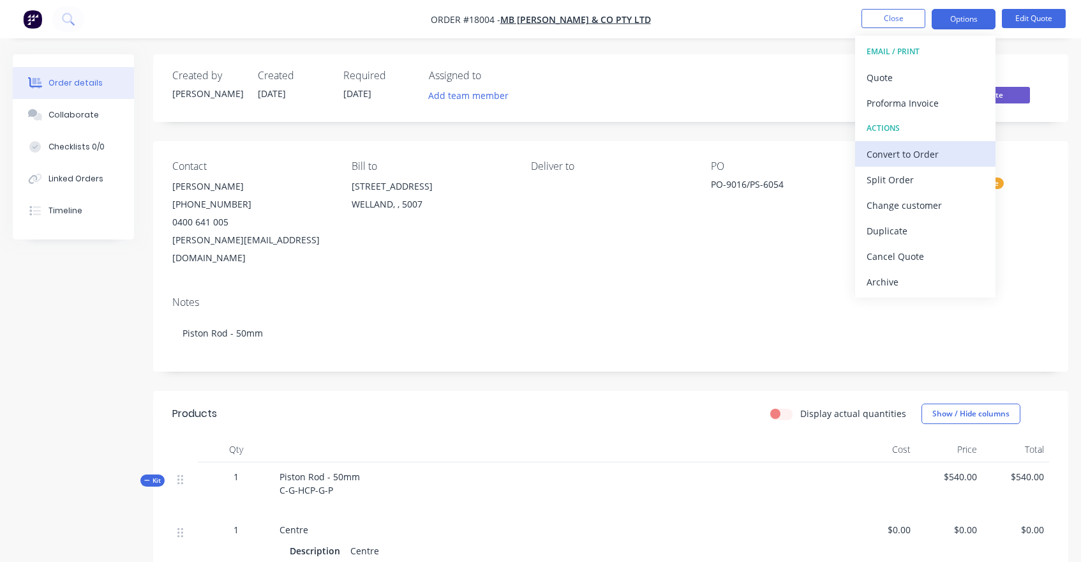
click at [904, 155] on div "Convert to Order" at bounding box center [925, 154] width 117 height 19
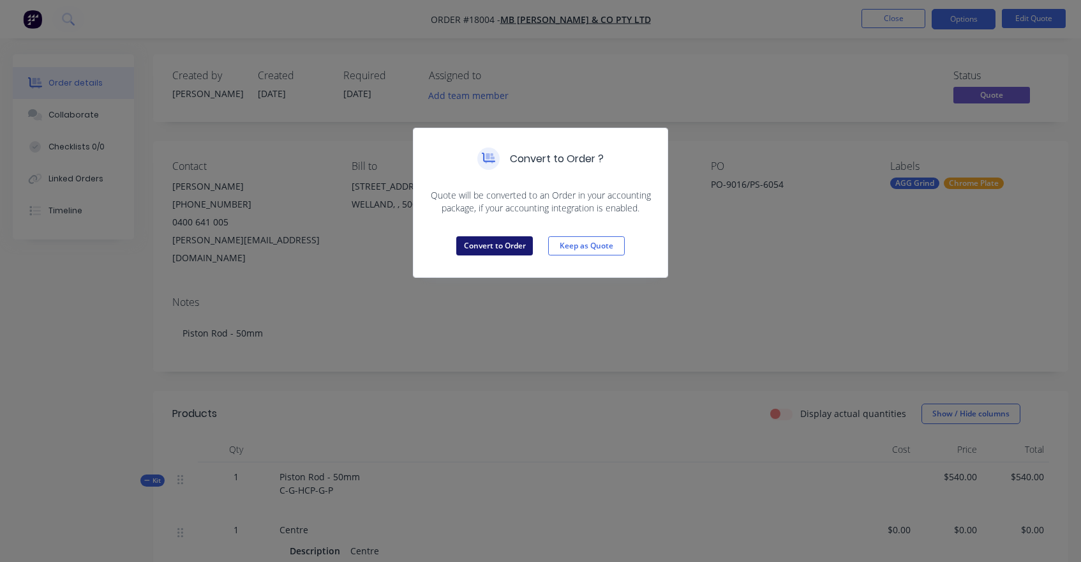
click at [501, 245] on button "Convert to Order" at bounding box center [494, 245] width 77 height 19
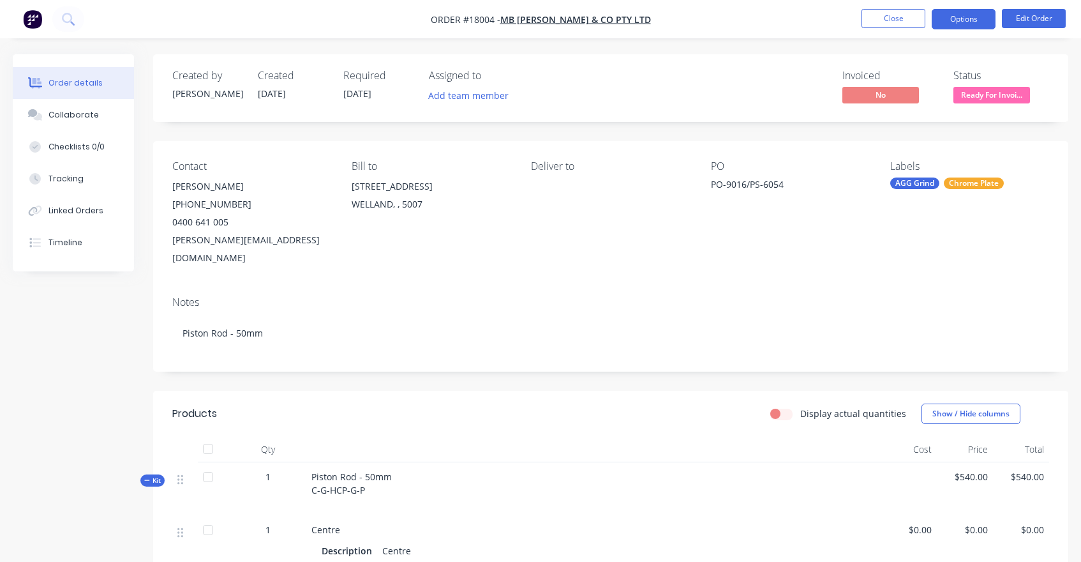
click at [976, 16] on button "Options" at bounding box center [964, 19] width 64 height 20
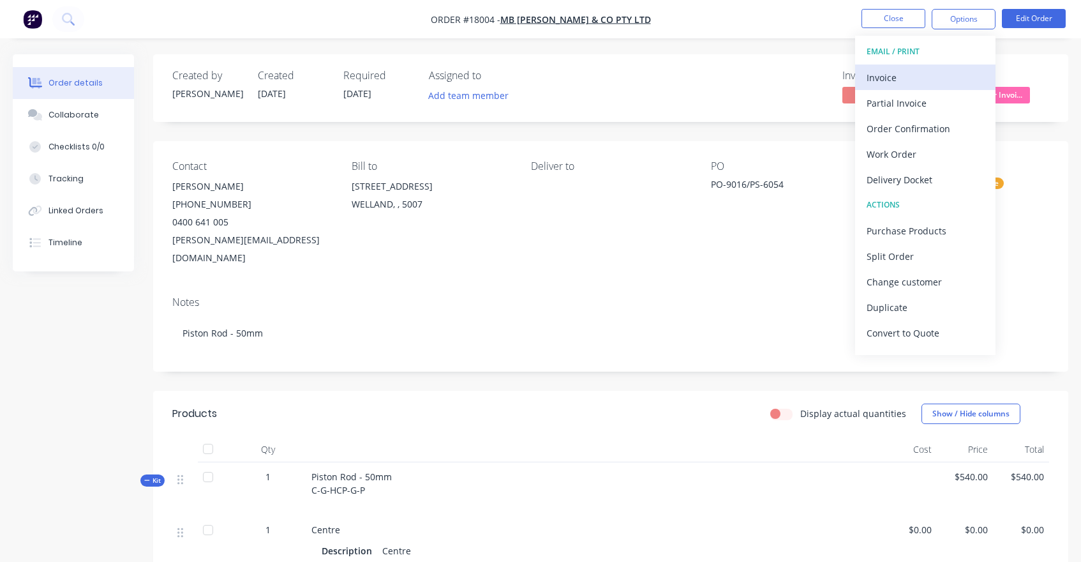
click at [877, 77] on div "Invoice" at bounding box center [925, 77] width 117 height 19
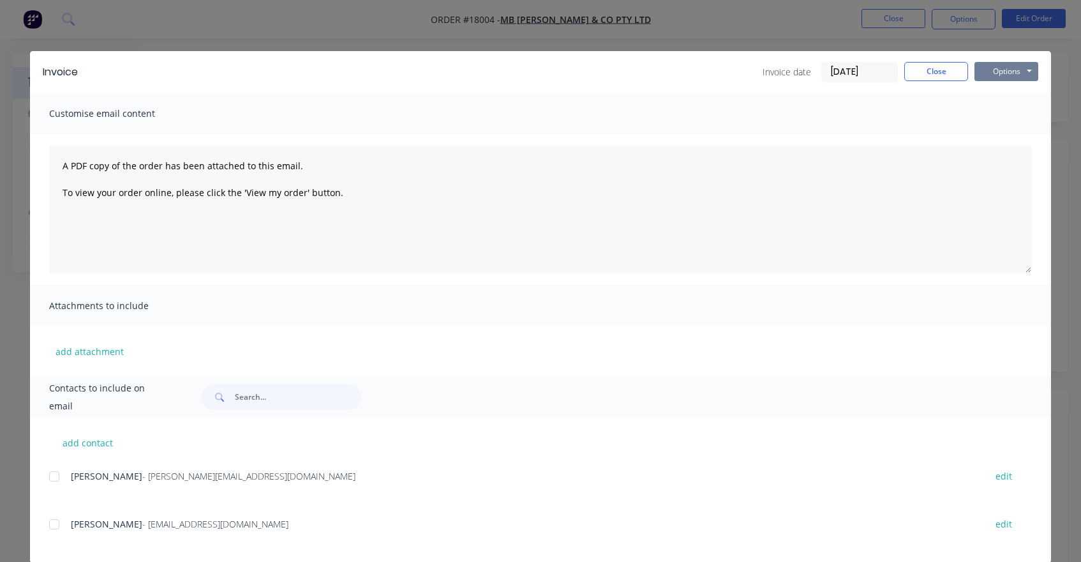
click at [1002, 73] on button "Options" at bounding box center [1006, 71] width 64 height 19
click at [1006, 113] on button "Print" at bounding box center [1015, 115] width 82 height 21
click at [921, 78] on button "Close" at bounding box center [936, 71] width 64 height 19
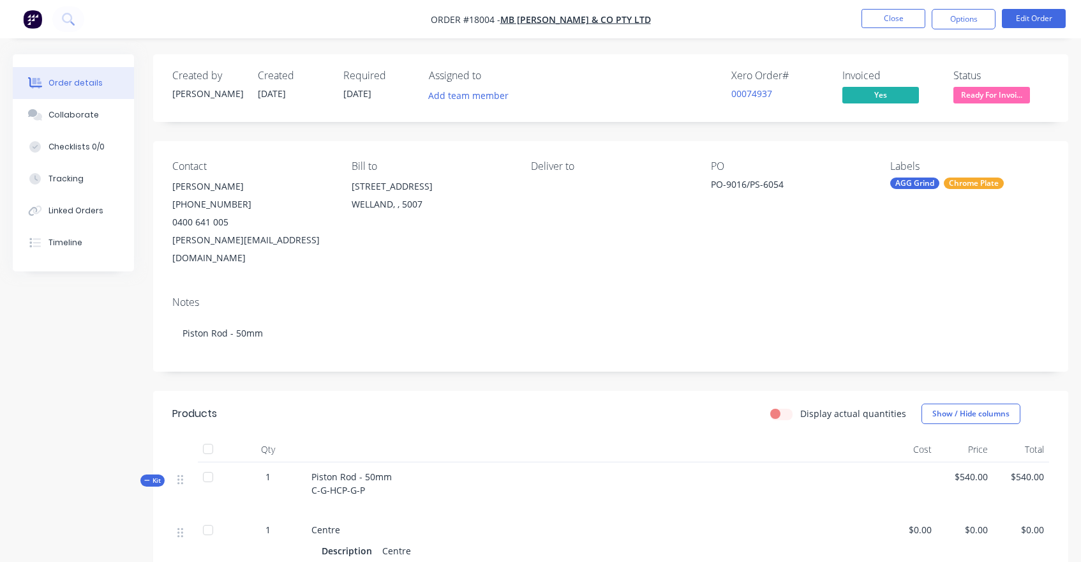
click at [31, 17] on img "button" at bounding box center [32, 19] width 19 height 19
